Goal: Information Seeking & Learning: Learn about a topic

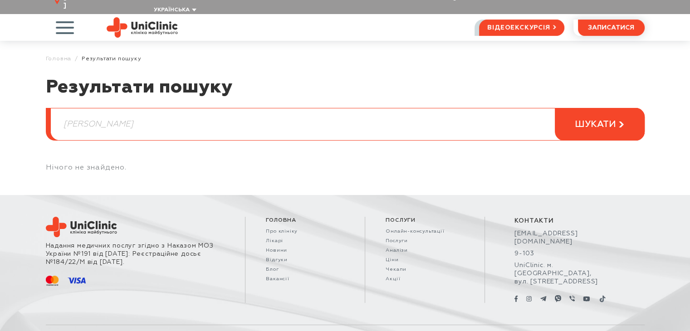
scroll to position [19, 0]
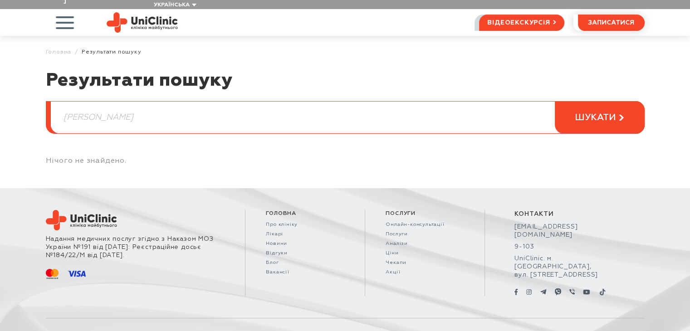
click at [120, 107] on input "Руслан" at bounding box center [347, 118] width 593 height 32
drag, startPoint x: 68, startPoint y: 107, endPoint x: 13, endPoint y: 108, distance: 55.8
click at [13, 108] on article "Результати пошуку Руслан шукати Нічого не знайдено." at bounding box center [345, 128] width 690 height 119
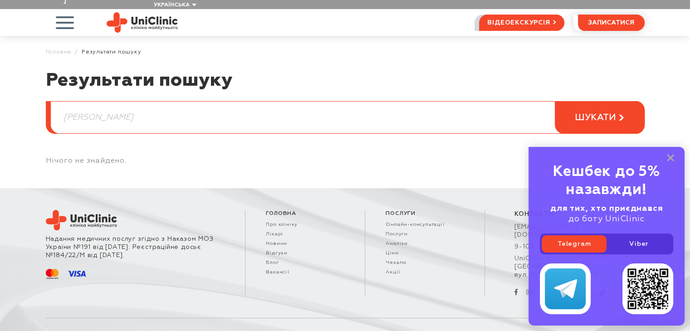
type input "Воробьева"
click at [555, 101] on button "шукати" at bounding box center [600, 117] width 90 height 33
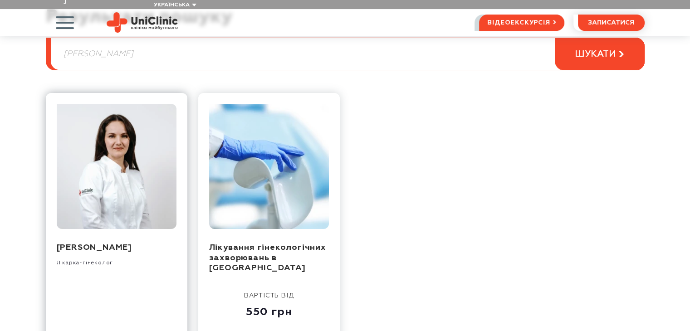
scroll to position [136, 0]
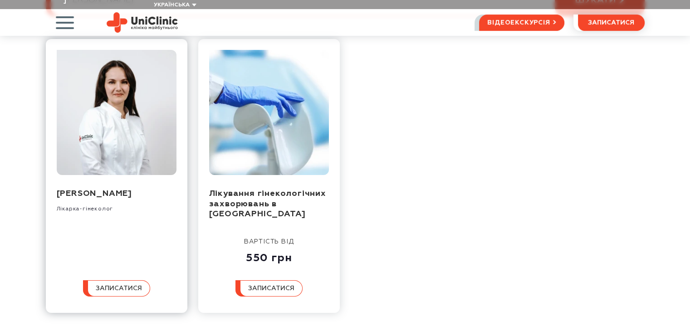
click at [140, 117] on img at bounding box center [117, 112] width 120 height 125
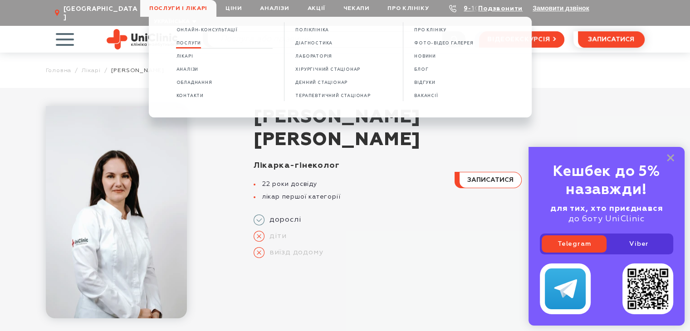
click at [200, 44] on span "Послуги" at bounding box center [188, 43] width 25 height 5
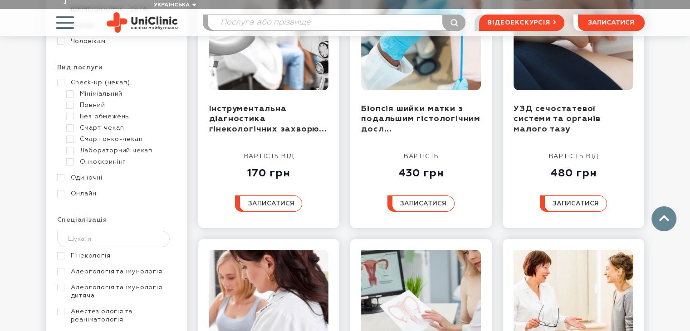
scroll to position [272, 0]
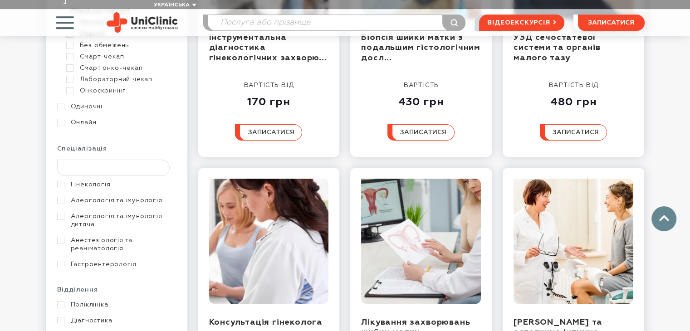
click at [84, 160] on input "text" at bounding box center [113, 168] width 113 height 16
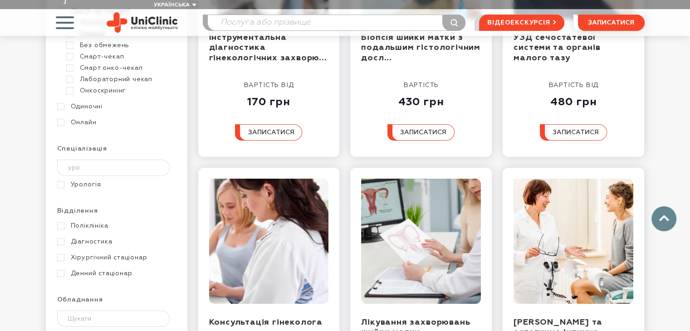
type input "уро"
click at [66, 181] on link "Урологія" at bounding box center [115, 185] width 117 height 8
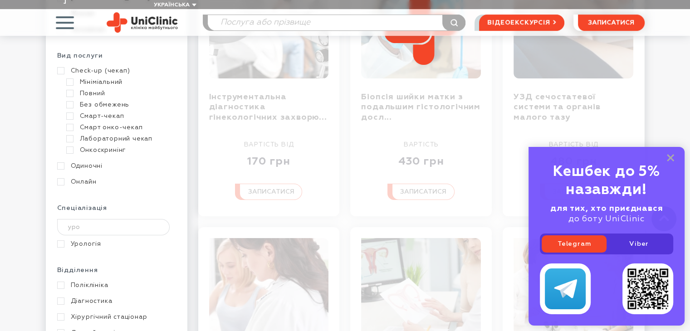
scroll to position [181, 0]
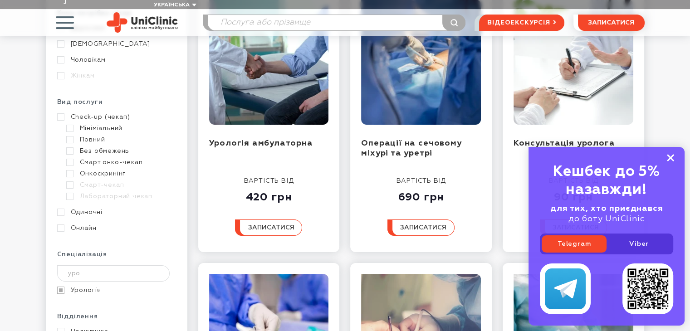
click at [672, 159] on rect at bounding box center [670, 157] width 7 height 7
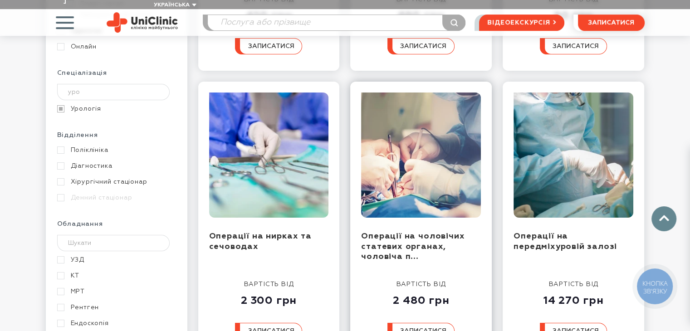
scroll to position [91, 0]
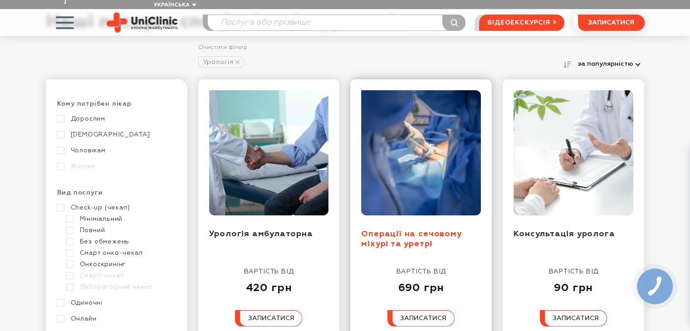
drag, startPoint x: 358, startPoint y: 217, endPoint x: 401, endPoint y: 232, distance: 45.2
click at [459, 231] on div "Операції на сечовому міхурі та уретрі вартість від 690 грн записатися" at bounding box center [421, 211] width 142 height 264
copy div "Операції на сечовому міхурі та уретрі"
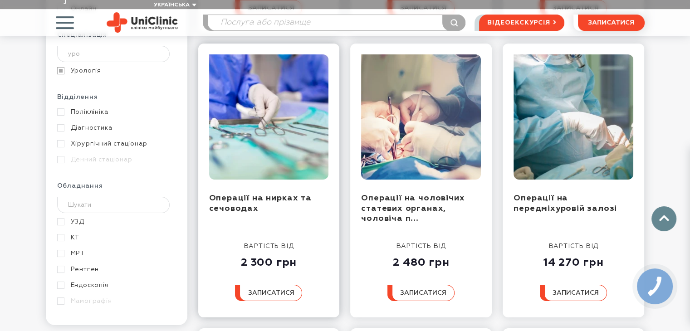
scroll to position [408, 0]
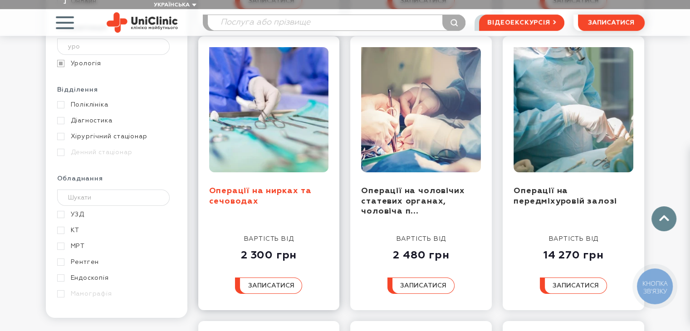
drag, startPoint x: 296, startPoint y: 200, endPoint x: 249, endPoint y: 178, distance: 51.5
click at [249, 186] on div "Операції на нирках та сечоводах" at bounding box center [269, 201] width 120 height 31
copy link "на нирках та сечоводах"
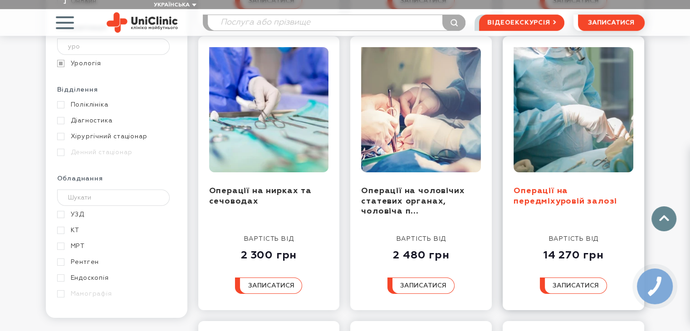
drag, startPoint x: 623, startPoint y: 195, endPoint x: 515, endPoint y: 182, distance: 109.1
click at [515, 186] on div "Операції на передміхуровій залозі" at bounding box center [573, 201] width 120 height 31
copy link "Операції на передміхуровій залозі"
click at [416, 111] on img at bounding box center [421, 109] width 120 height 125
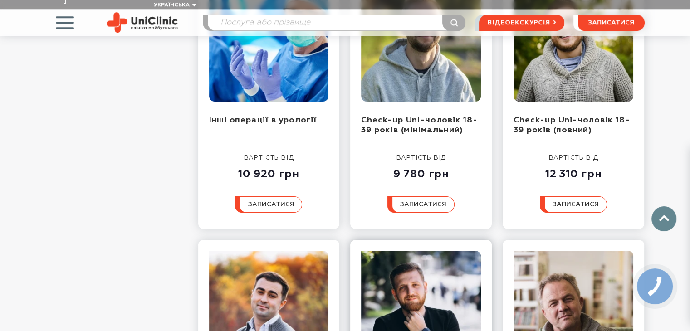
scroll to position [726, 0]
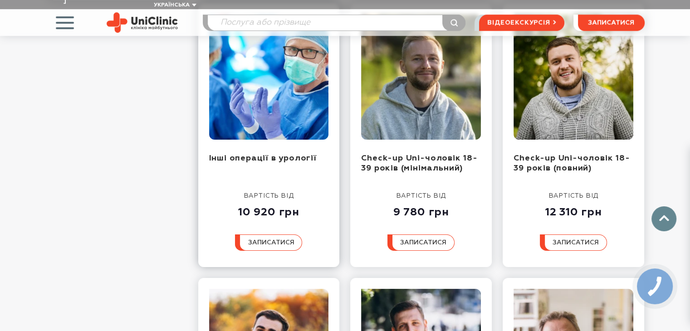
click at [272, 94] on img at bounding box center [269, 77] width 120 height 125
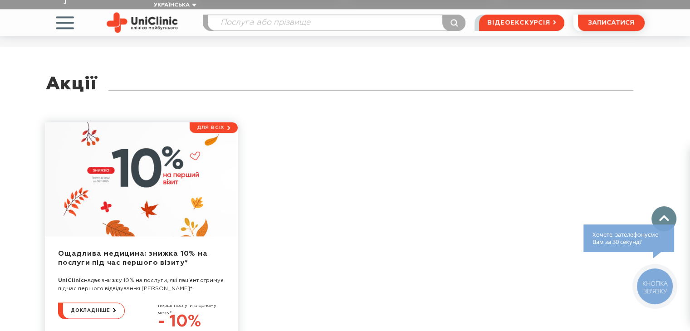
scroll to position [1089, 0]
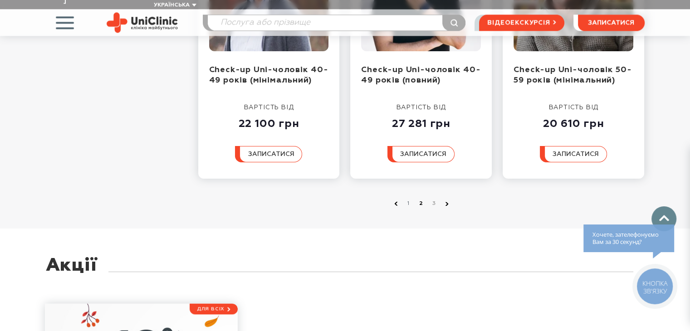
click at [421, 199] on link "2" at bounding box center [421, 203] width 9 height 9
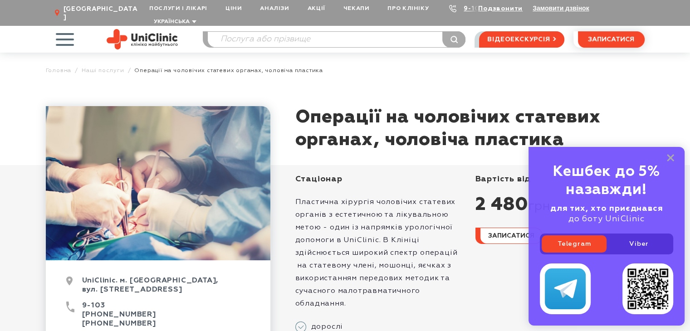
click at [668, 153] on div "Кешбек до 5% назавжди! для тих, хто приєднався до боту UniClinic Telegram Viber" at bounding box center [606, 236] width 156 height 179
click at [668, 156] on icon at bounding box center [670, 158] width 7 height 8
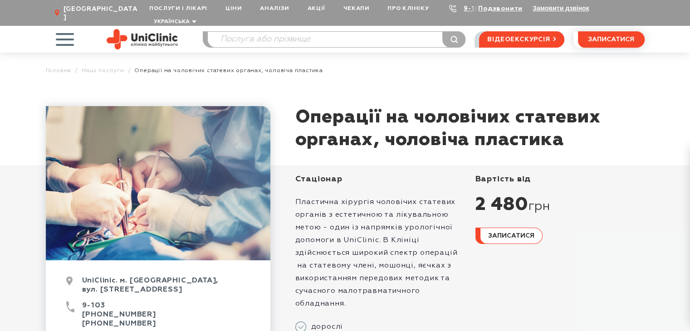
drag, startPoint x: 589, startPoint y: 132, endPoint x: 389, endPoint y: 105, distance: 201.4
click at [387, 106] on h1 "Операції на чоловічих статевих органах, чоловіча пластика" at bounding box center [469, 128] width 349 height 45
copy h1 "на чоловічих статевих органах, чоловіча пластика"
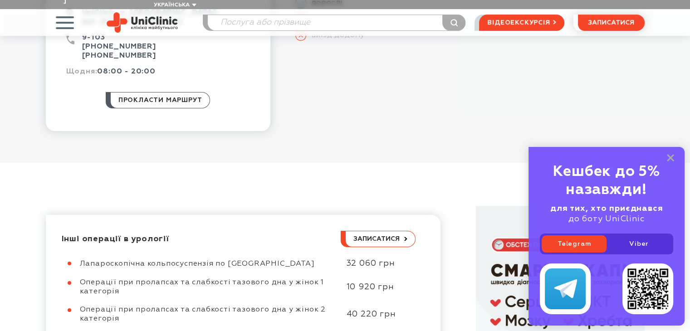
scroll to position [408, 0]
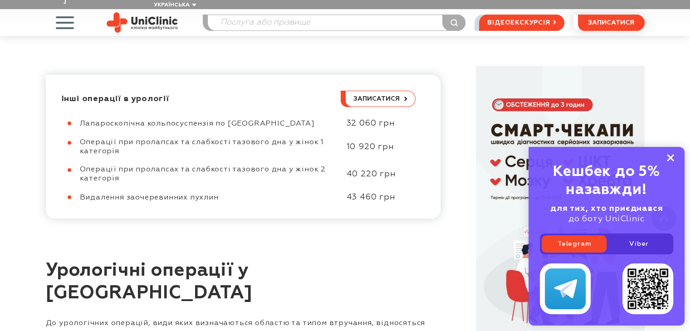
click at [672, 156] on rect at bounding box center [670, 157] width 7 height 7
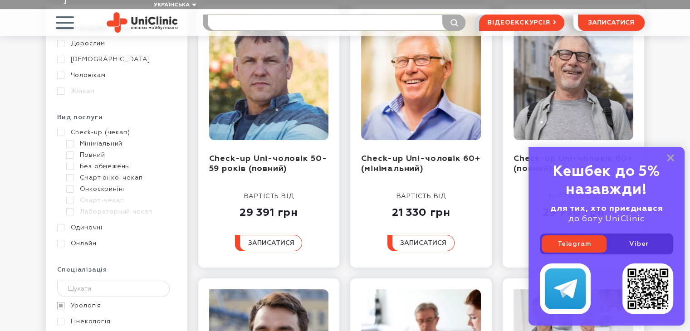
scroll to position [227, 0]
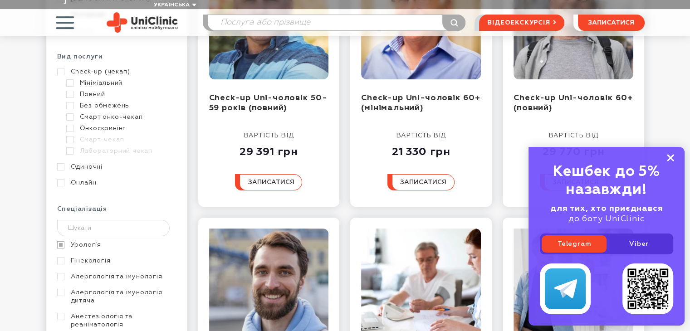
click at [670, 156] on icon at bounding box center [670, 158] width 7 height 8
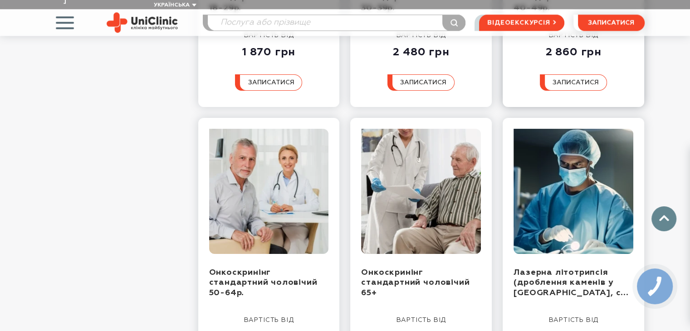
scroll to position [998, 0]
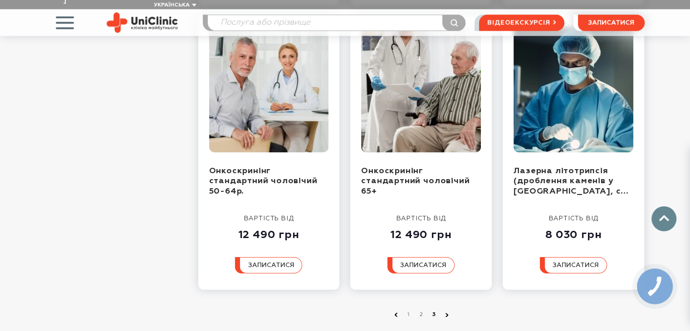
click at [432, 310] on link "3" at bounding box center [434, 314] width 9 height 9
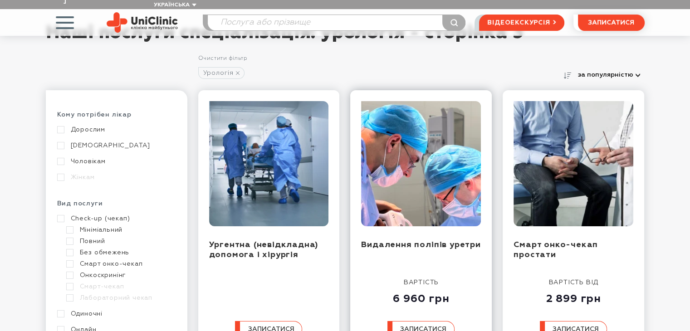
scroll to position [91, 0]
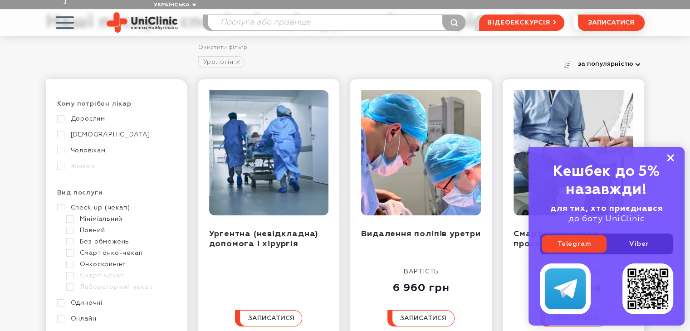
click at [669, 161] on icon at bounding box center [670, 158] width 7 height 8
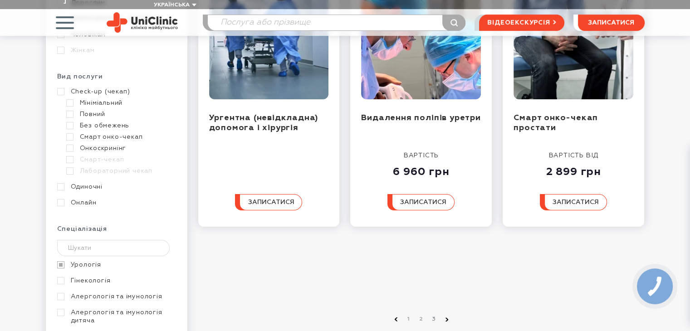
scroll to position [272, 0]
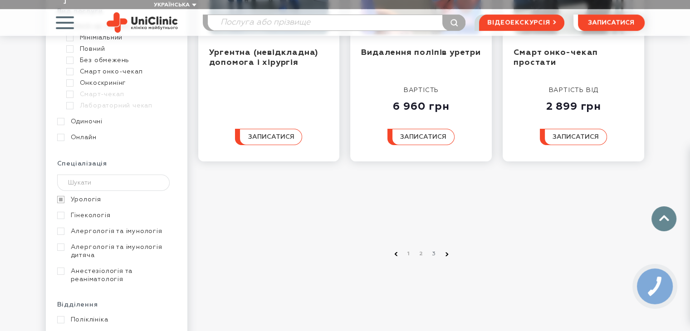
click at [60, 195] on link "Урологія" at bounding box center [115, 199] width 117 height 8
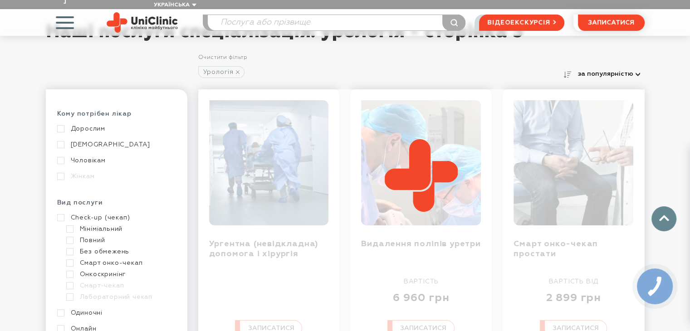
scroll to position [0, 0]
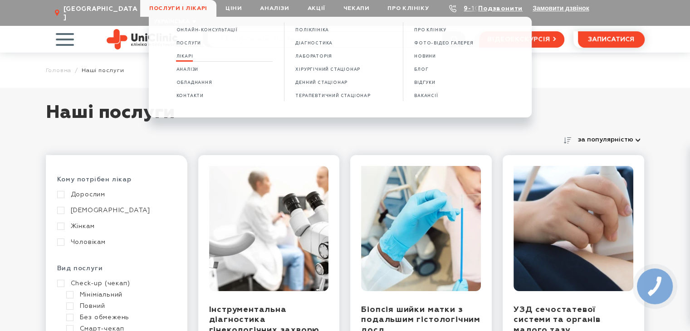
click at [185, 58] on span "Лікарі" at bounding box center [184, 56] width 17 height 5
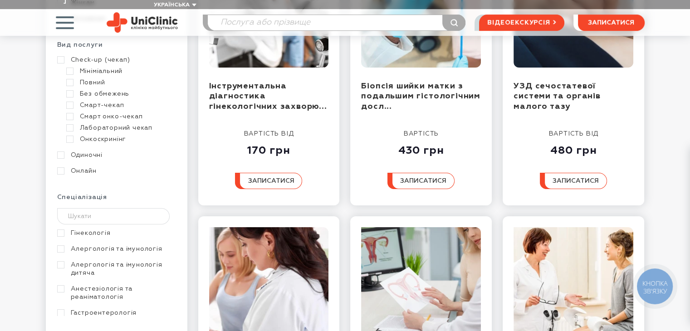
scroll to position [227, 0]
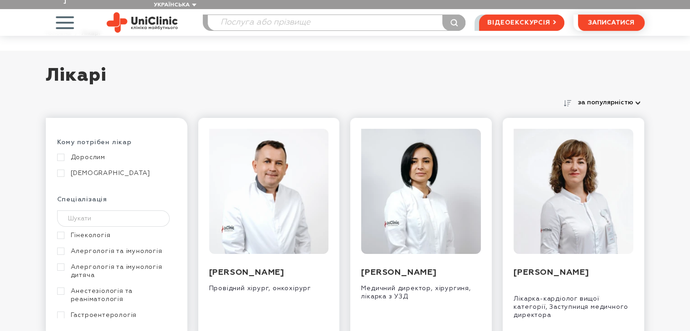
scroll to position [91, 0]
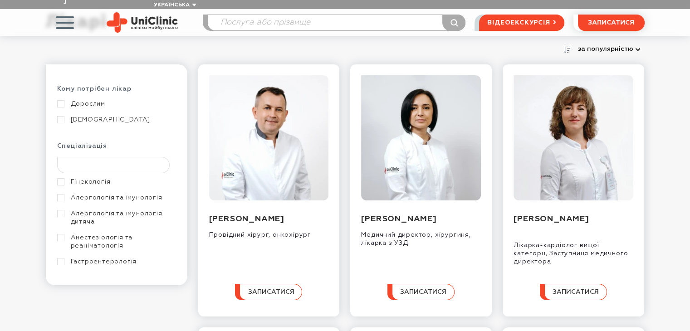
click at [85, 157] on input "text" at bounding box center [113, 165] width 113 height 16
type input "ц"
type input "уро"
click at [83, 176] on div "Кому потрібен лікар Дорослим Дітям Спеціалізація уро Урологія" at bounding box center [117, 135] width 142 height 142
click at [84, 178] on link "Урологія" at bounding box center [115, 182] width 117 height 8
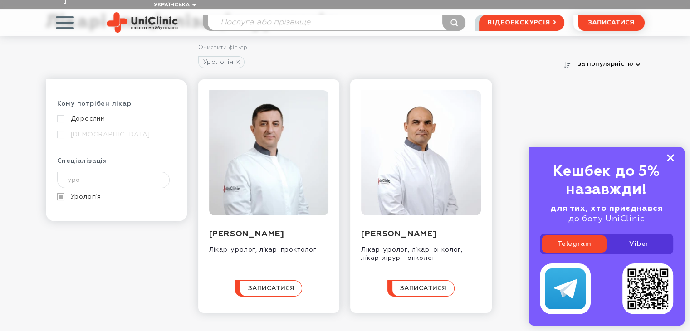
click at [671, 158] on rect at bounding box center [670, 157] width 7 height 7
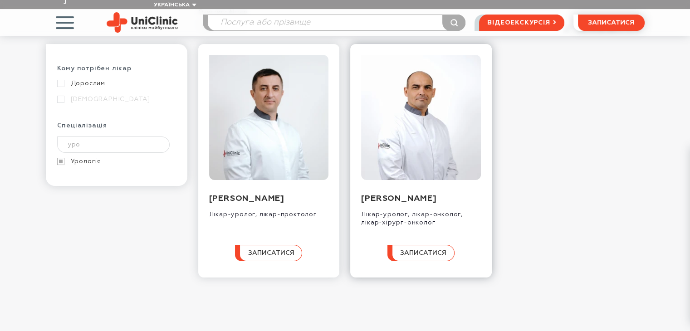
scroll to position [136, 0]
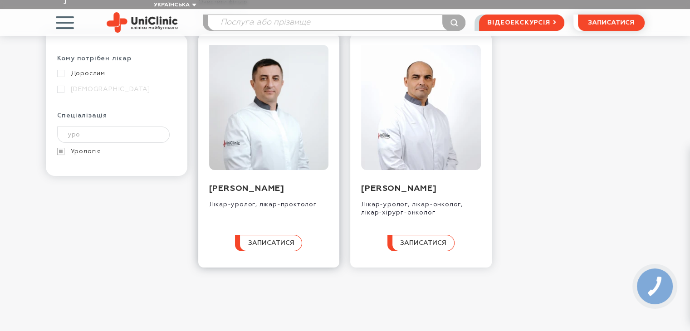
click at [268, 119] on img at bounding box center [269, 107] width 120 height 125
click at [406, 126] on img at bounding box center [421, 107] width 120 height 125
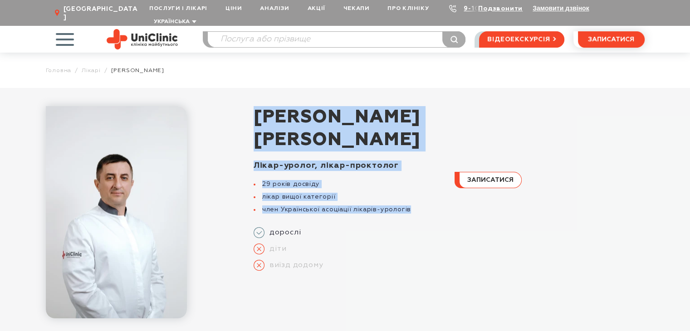
drag, startPoint x: 254, startPoint y: 106, endPoint x: 375, endPoint y: 155, distance: 129.8
click at [428, 198] on div "[PERSON_NAME] Лікар-уролог, лікар-проктолог 29 років досвіду лікар вищої катего…" at bounding box center [437, 212] width 416 height 212
copy div "[PERSON_NAME]-уролог, лікар-проктолог 29 років досвіду лікар вищої категорії чл…"
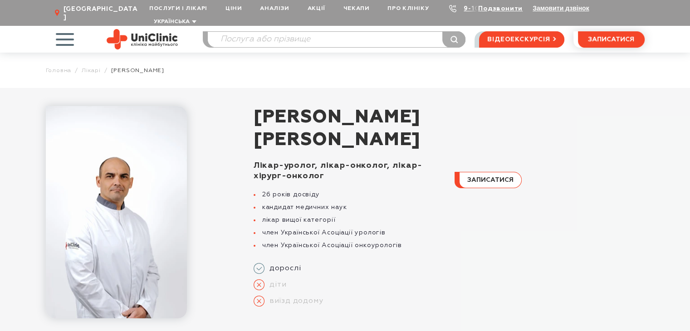
scroll to position [45, 0]
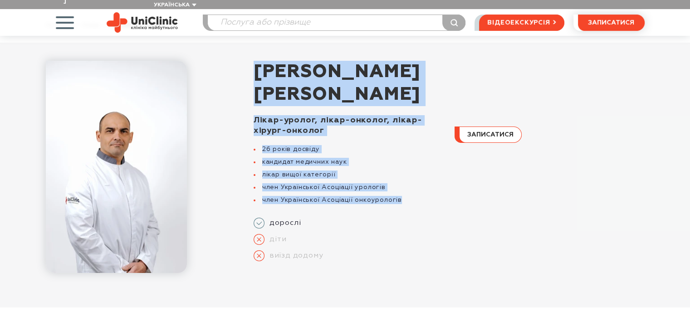
drag, startPoint x: 256, startPoint y: 107, endPoint x: 415, endPoint y: 188, distance: 178.7
click at [415, 188] on div "[PERSON_NAME] Лікар-уролог, лікар-онколог, лікар-хірург-онколог 26 років досвід…" at bounding box center [437, 168] width 416 height 215
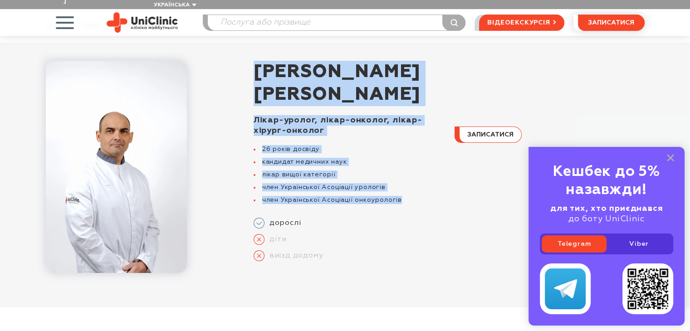
copy div "[PERSON_NAME]-уролог, лікар-онколог, лікар-хірург-онколог 26 років досвіду канд…"
click at [671, 156] on rect at bounding box center [670, 157] width 7 height 7
